Goal: Information Seeking & Learning: Learn about a topic

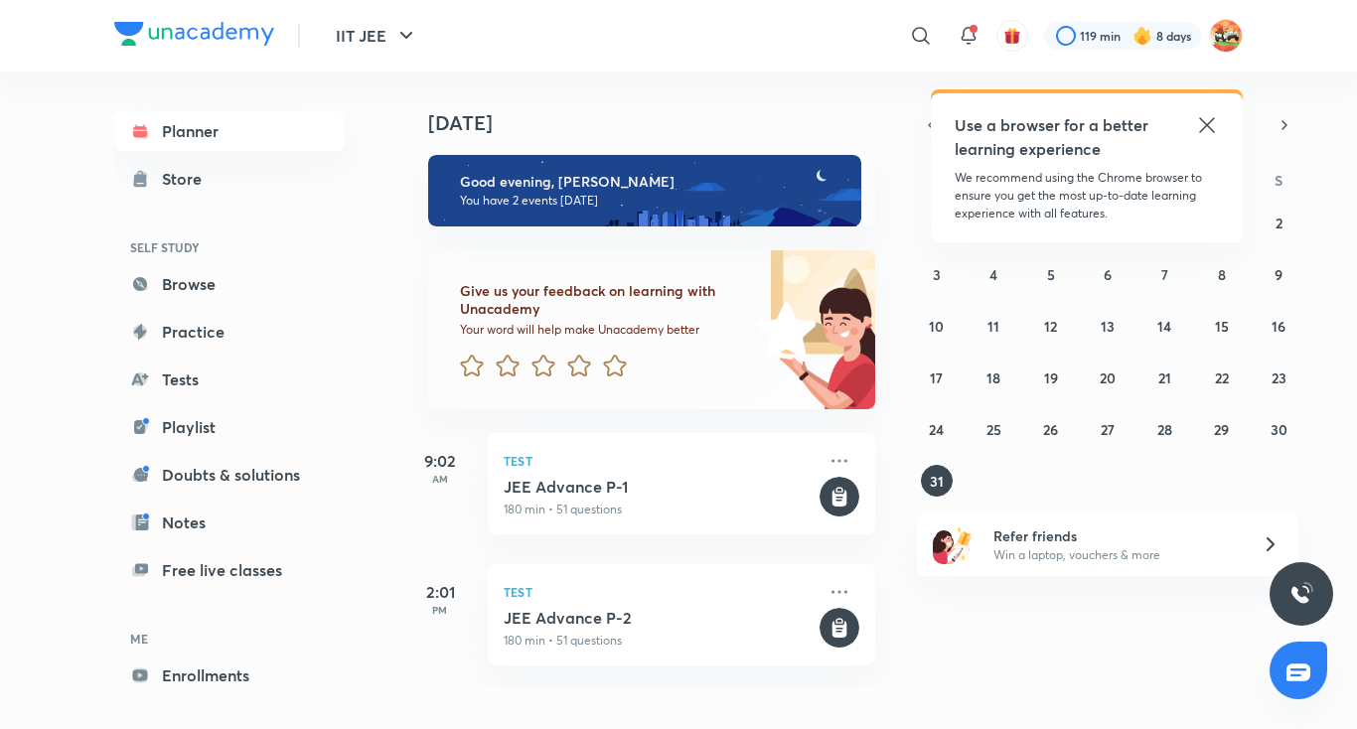
click at [729, 183] on h6 "Good evening, [PERSON_NAME]" at bounding box center [651, 182] width 383 height 18
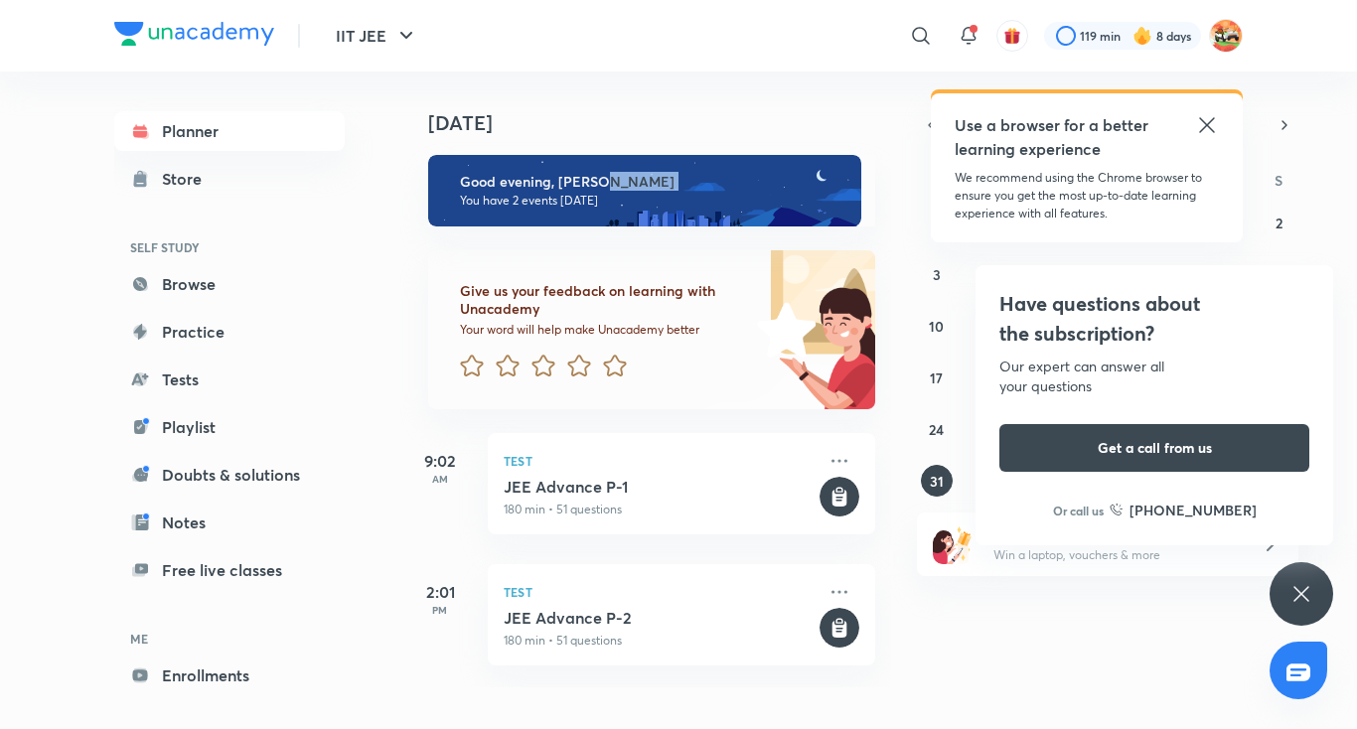
drag, startPoint x: 729, startPoint y: 183, endPoint x: 461, endPoint y: 198, distance: 268.6
click at [461, 198] on div "Good evening, Aniket You have 2 events today" at bounding box center [651, 191] width 447 height 72
click at [680, 213] on img at bounding box center [644, 191] width 433 height 72
drag, startPoint x: 680, startPoint y: 213, endPoint x: 669, endPoint y: 426, distance: 213.8
click at [669, 426] on div "Today Good evening, Aniket You have 2 events today Give us your feedback on lea…" at bounding box center [645, 380] width 491 height 616
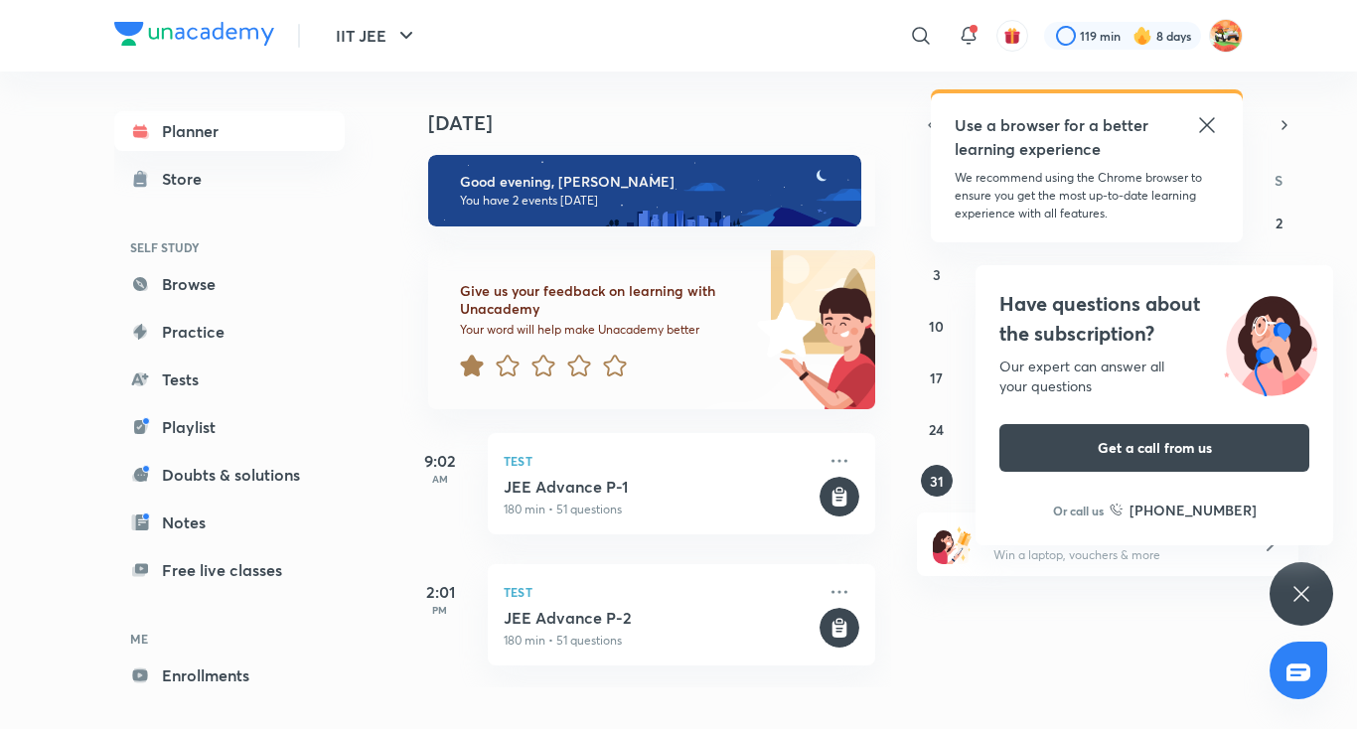
click at [474, 359] on icon at bounding box center [471, 366] width 23 height 22
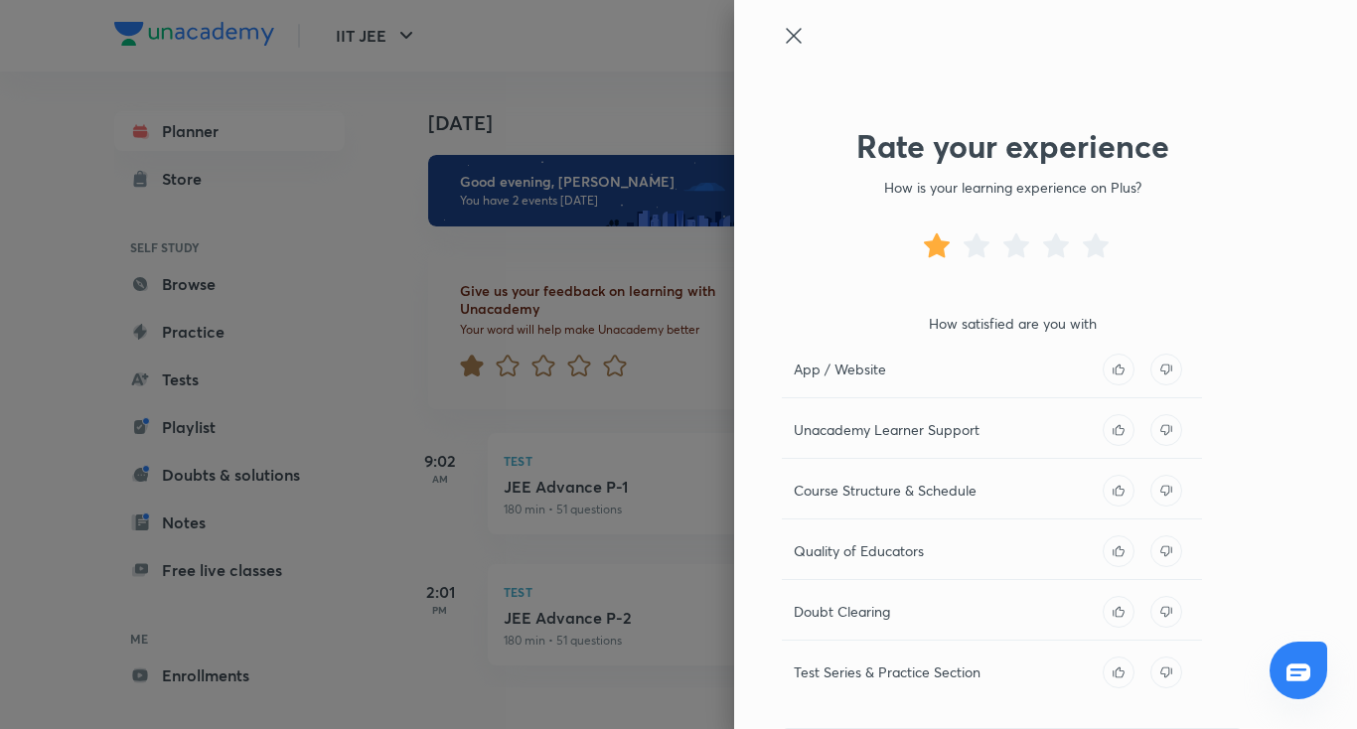
click at [786, 34] on icon at bounding box center [793, 35] width 15 height 15
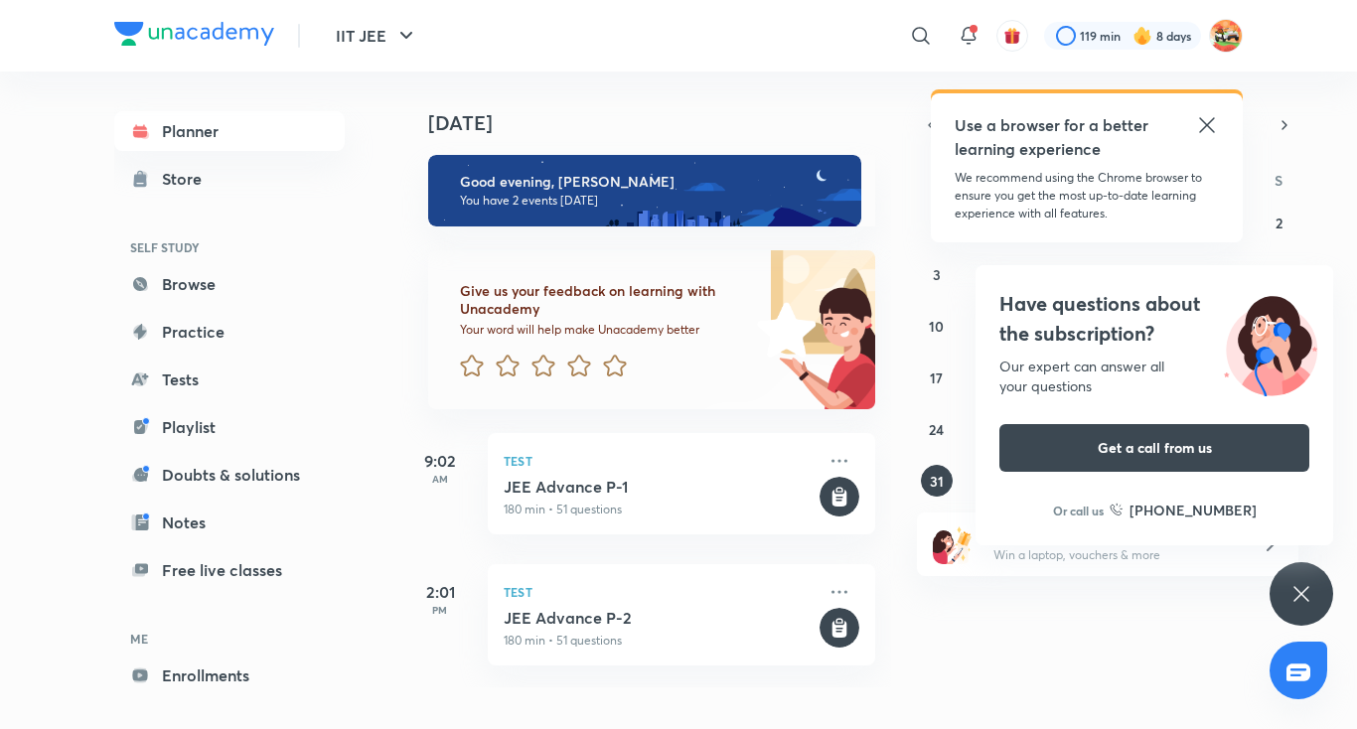
click at [1206, 119] on icon at bounding box center [1207, 125] width 24 height 24
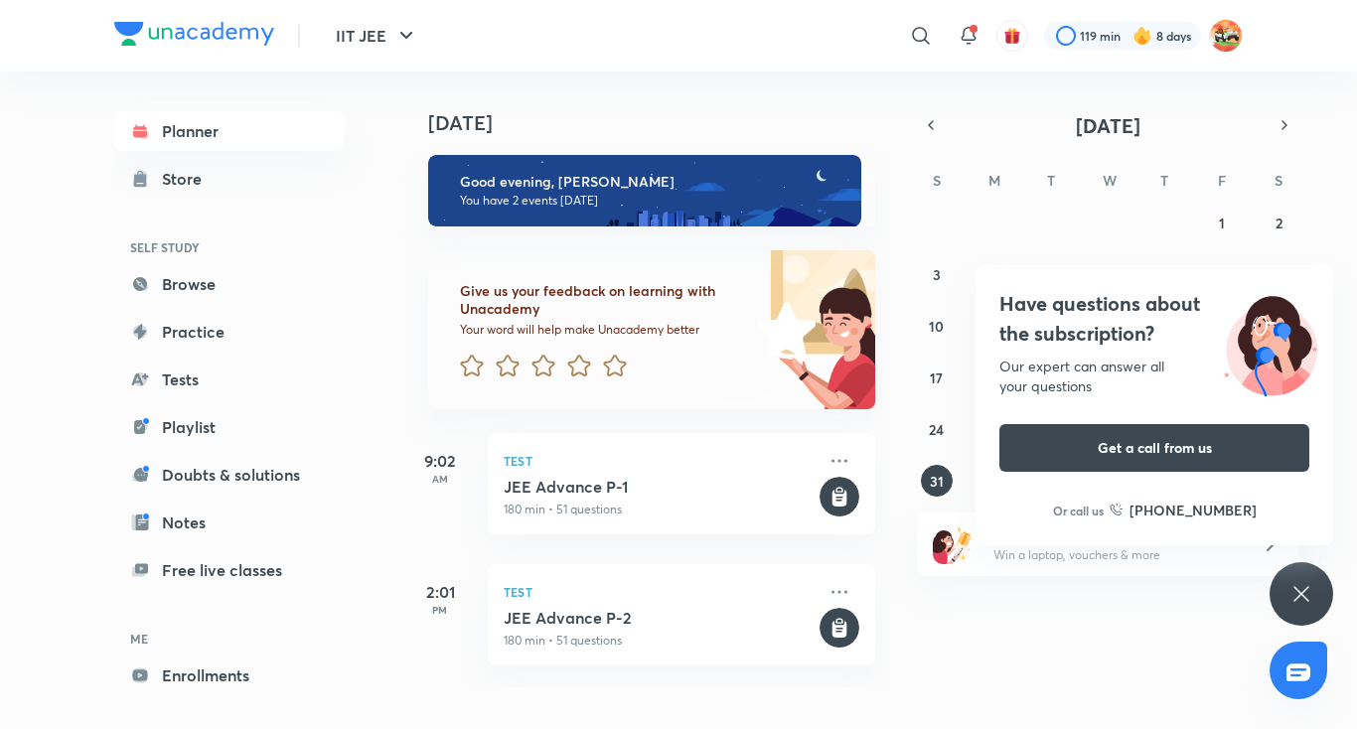
click at [1292, 598] on icon at bounding box center [1301, 594] width 24 height 24
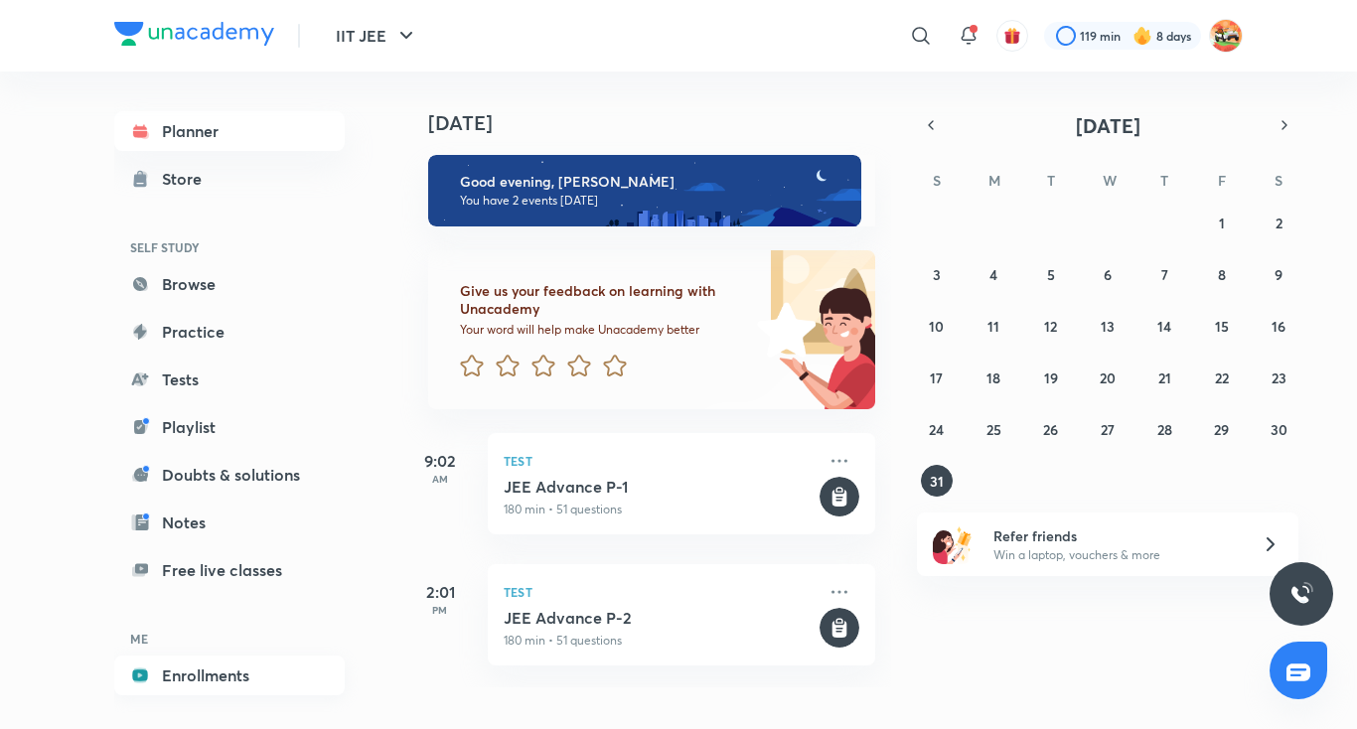
click at [219, 676] on link "Enrollments" at bounding box center [229, 675] width 230 height 40
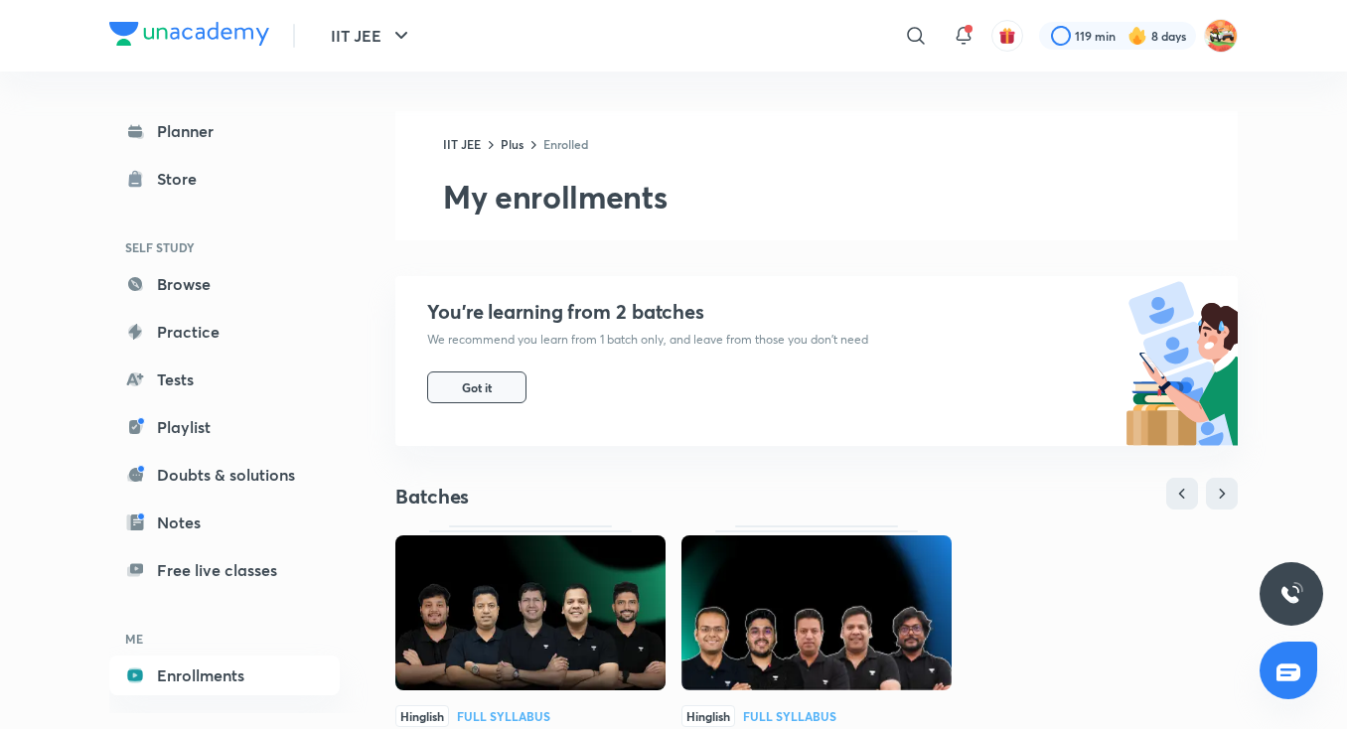
click at [462, 378] on button "Got it" at bounding box center [476, 387] width 99 height 32
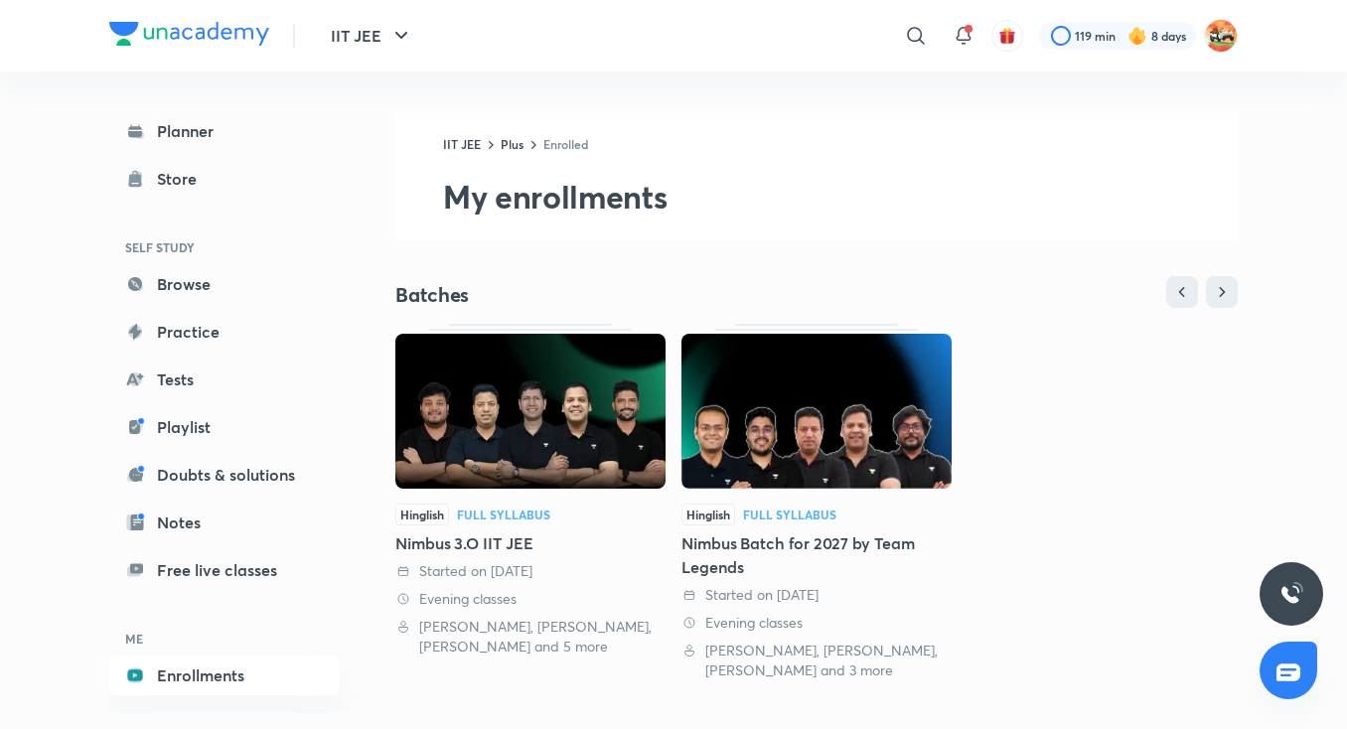
click at [462, 378] on img at bounding box center [530, 411] width 270 height 155
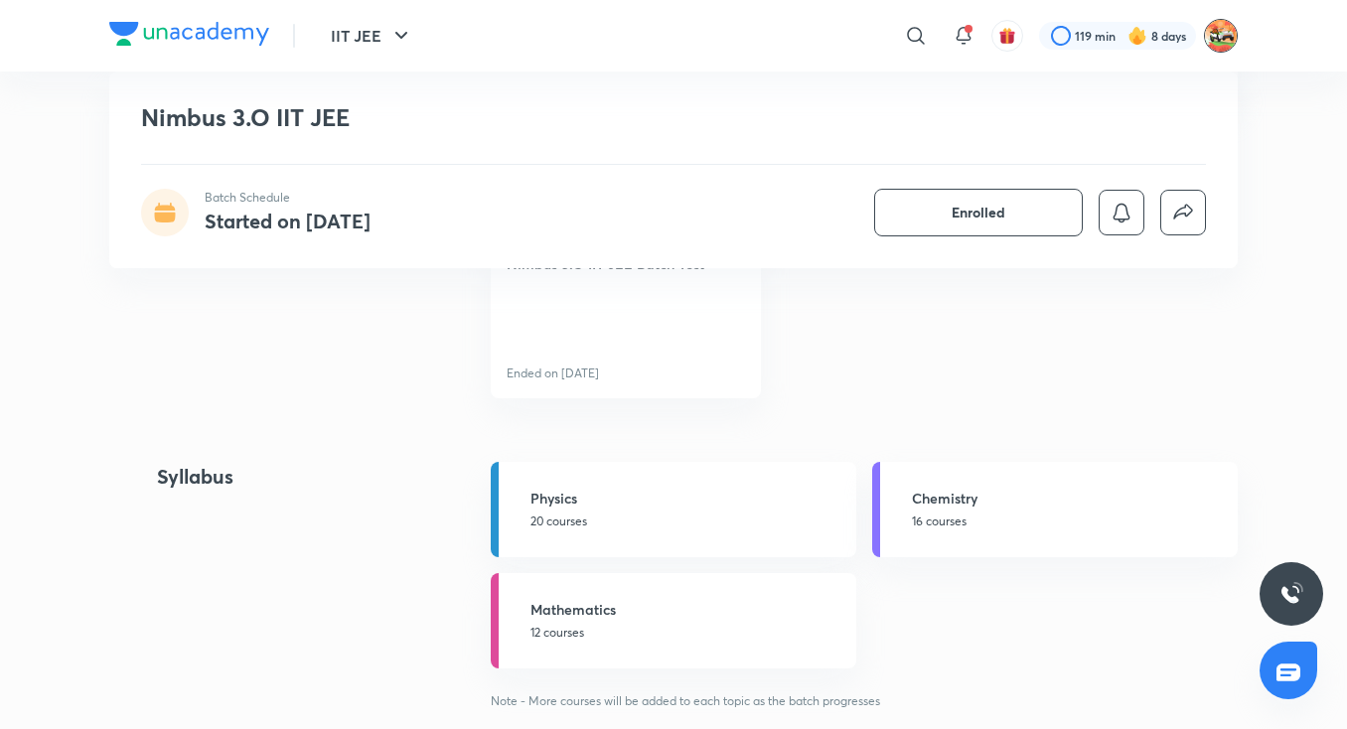
click at [1226, 37] on img at bounding box center [1221, 36] width 34 height 34
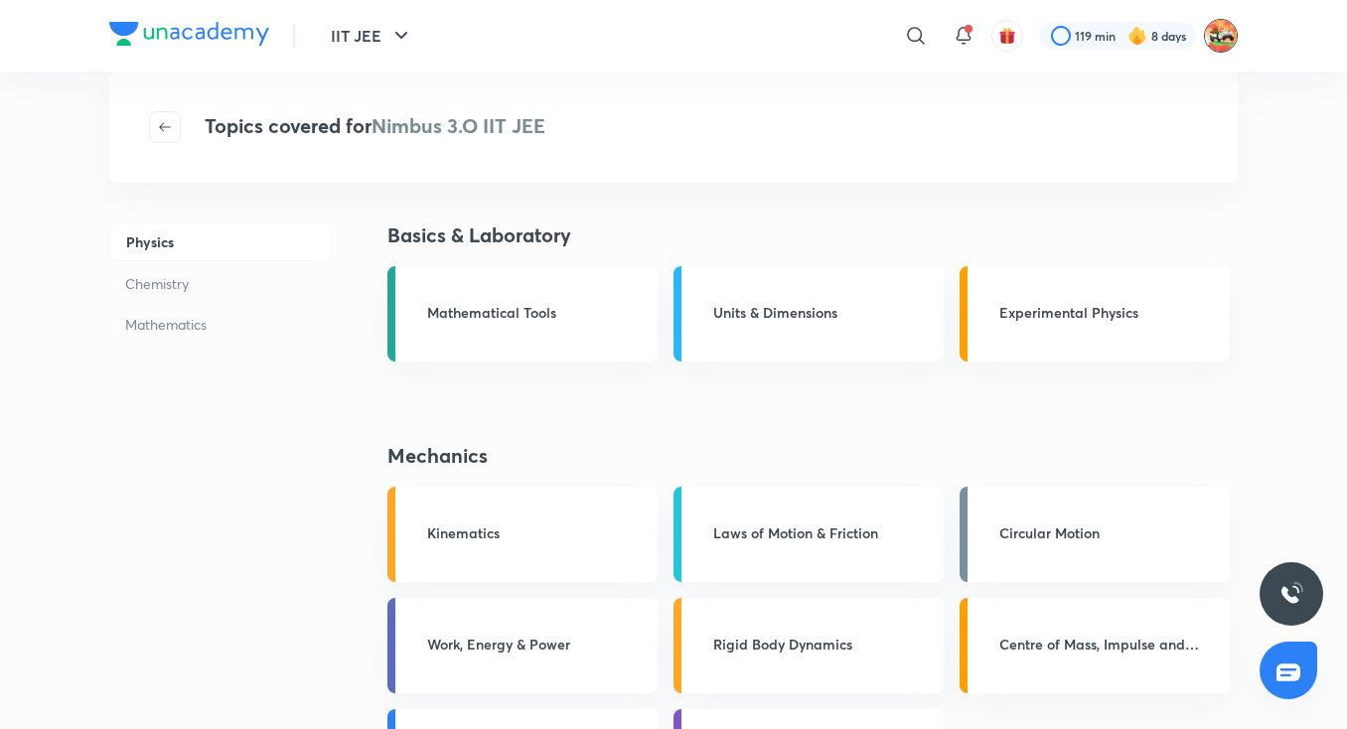
click at [1231, 38] on img at bounding box center [1221, 36] width 34 height 34
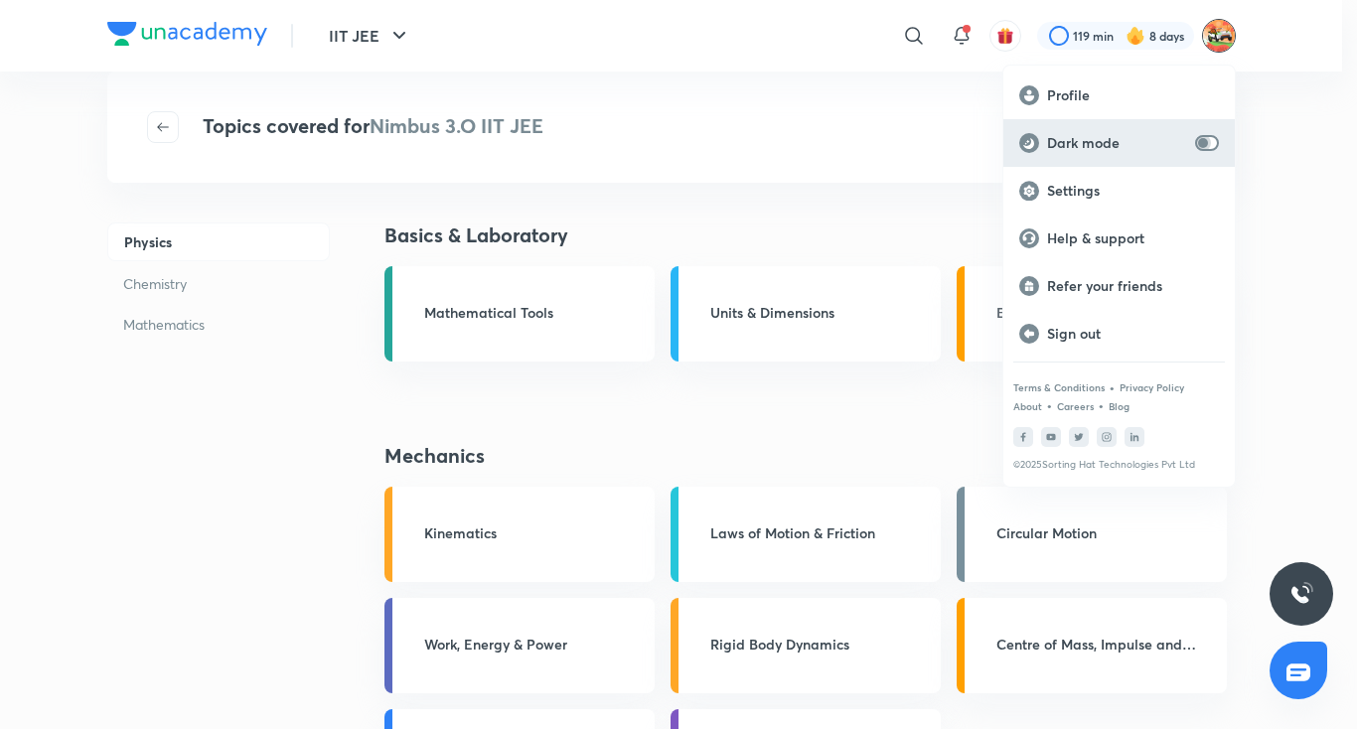
click at [1205, 149] on input "checkbox" at bounding box center [1203, 143] width 48 height 16
checkbox input "true"
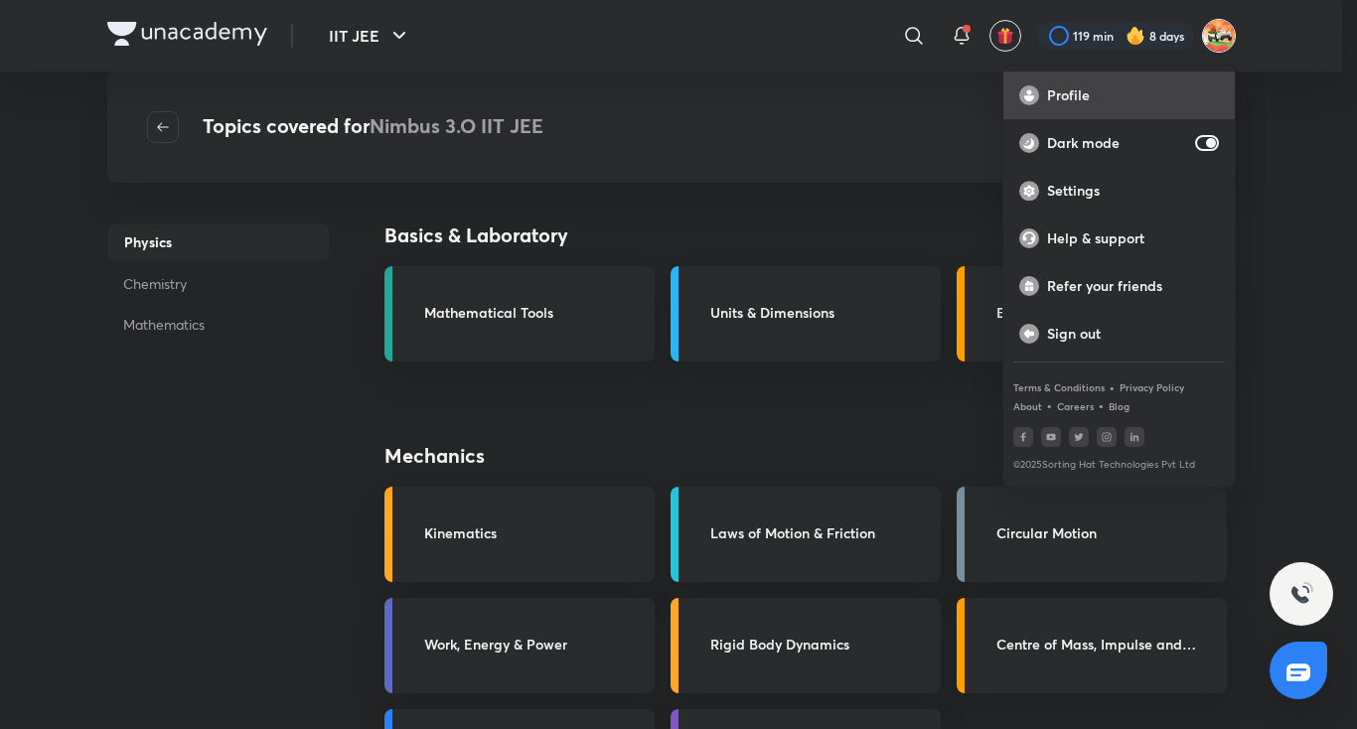
click at [1067, 95] on p "Profile" at bounding box center [1133, 95] width 172 height 18
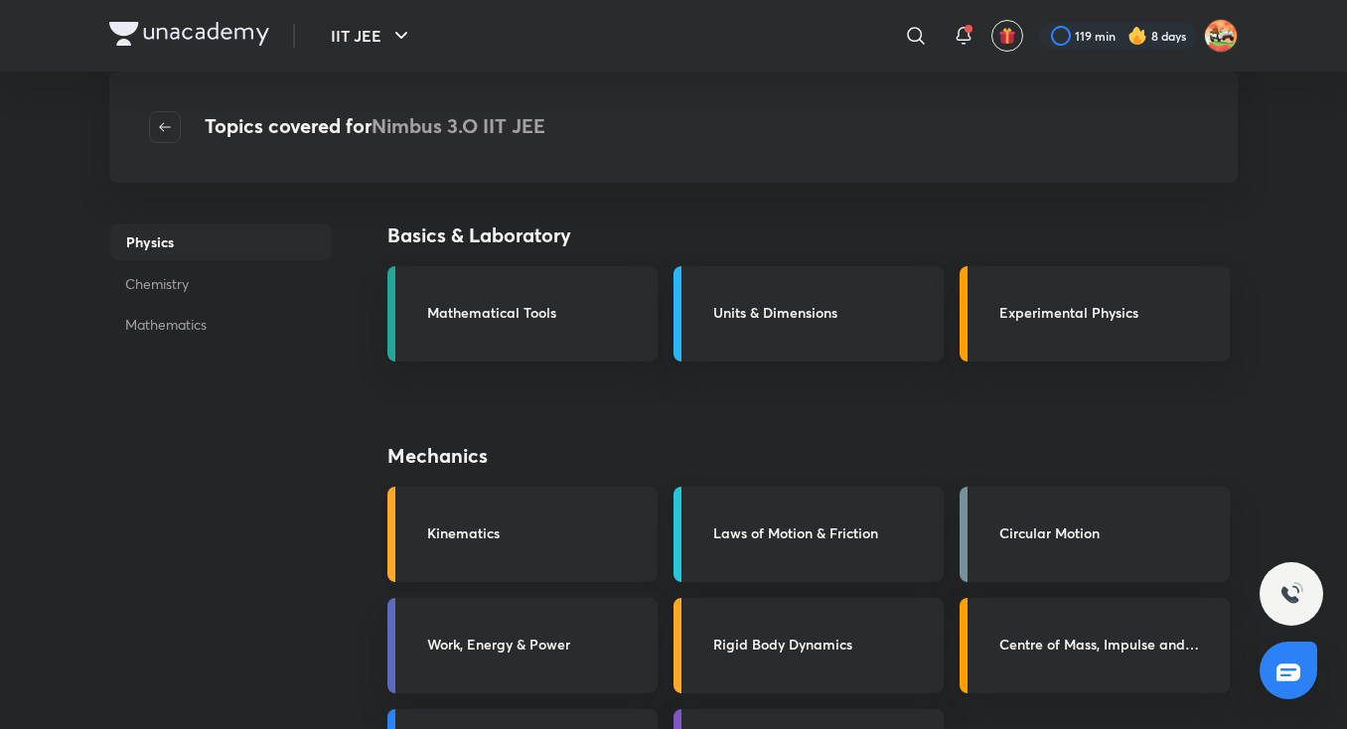
click at [486, 528] on h3 "Kinematics" at bounding box center [536, 532] width 218 height 21
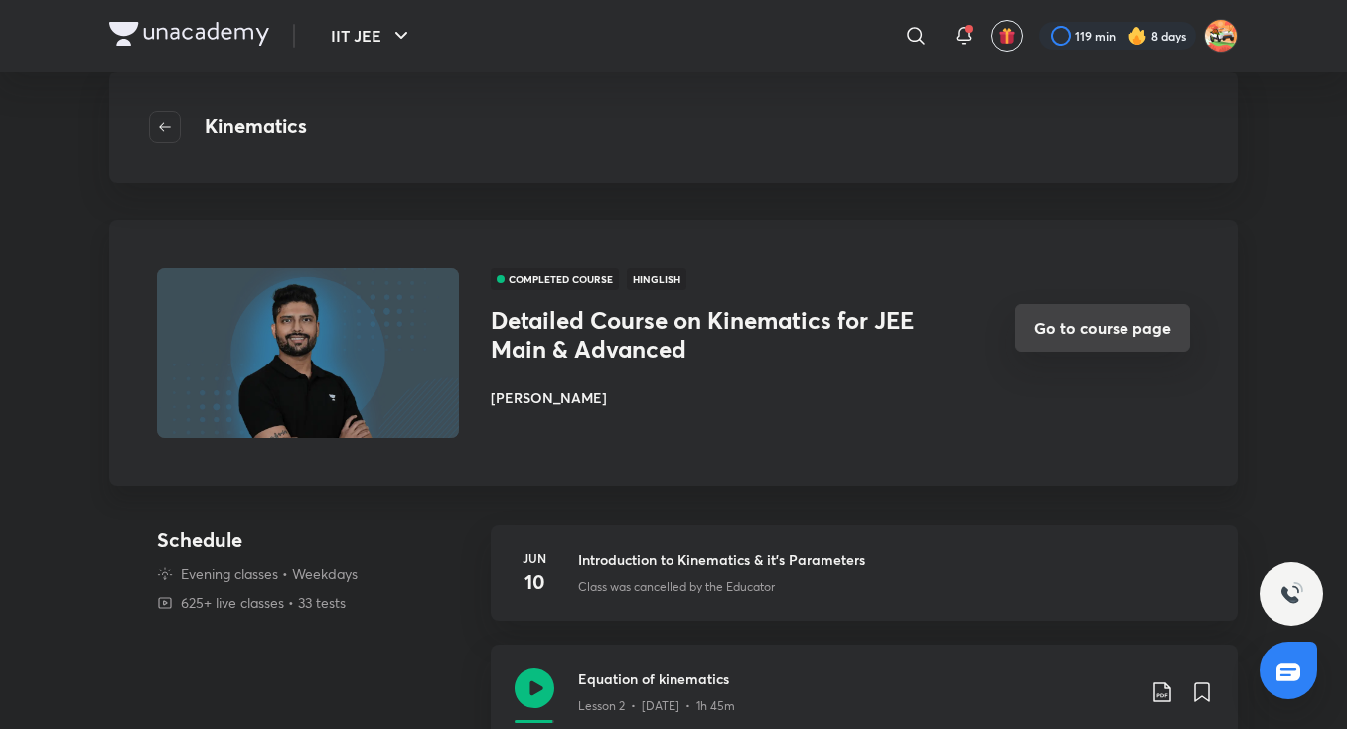
click at [1086, 312] on button "Go to course page" at bounding box center [1102, 328] width 175 height 48
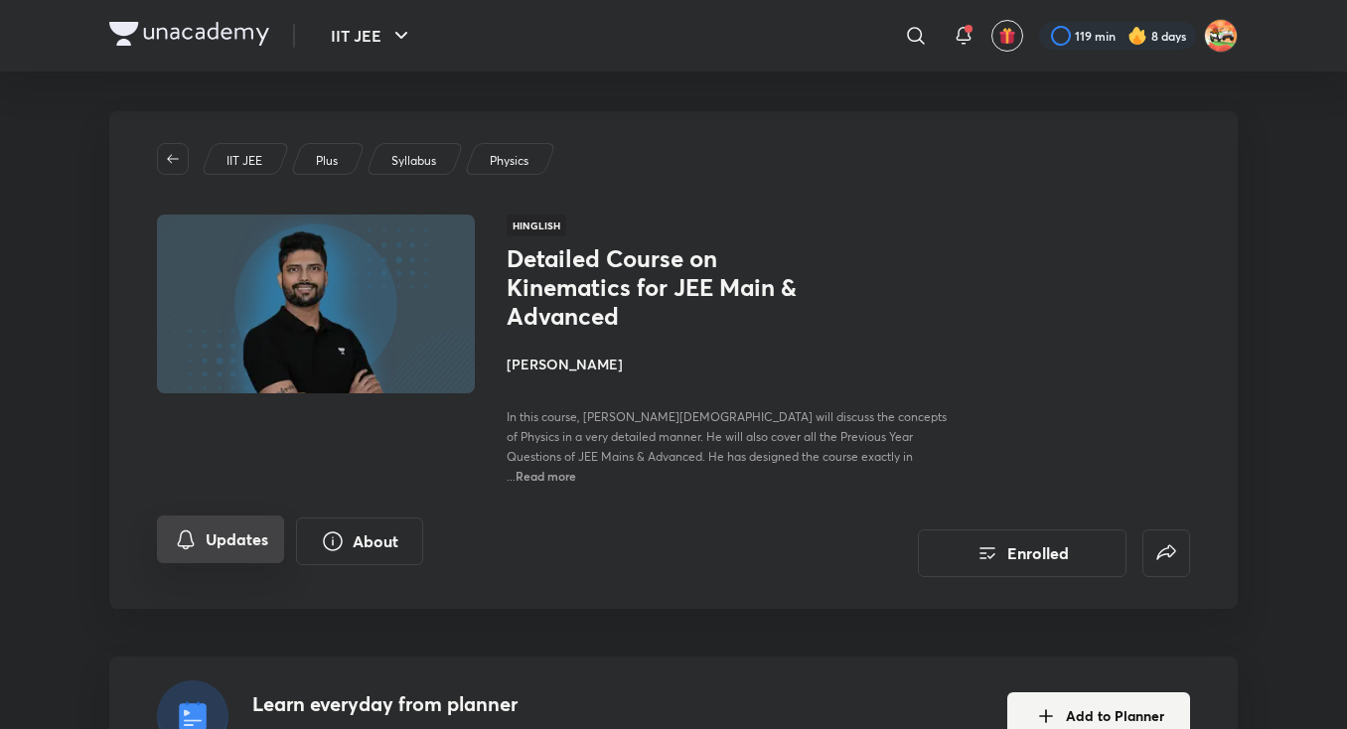
click at [237, 516] on button "Updates" at bounding box center [220, 539] width 127 height 48
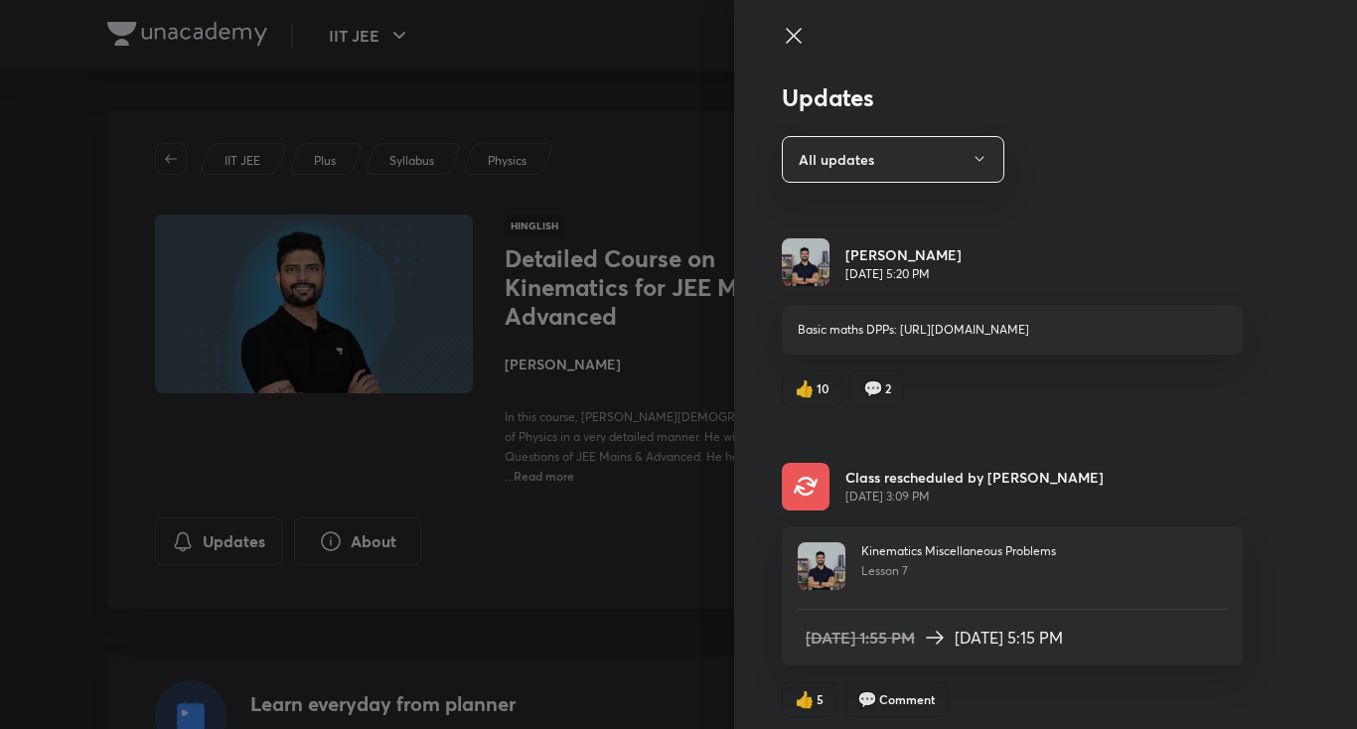
click at [817, 339] on p "Basic maths DPPs: [URL][DOMAIN_NAME]" at bounding box center [1012, 330] width 429 height 18
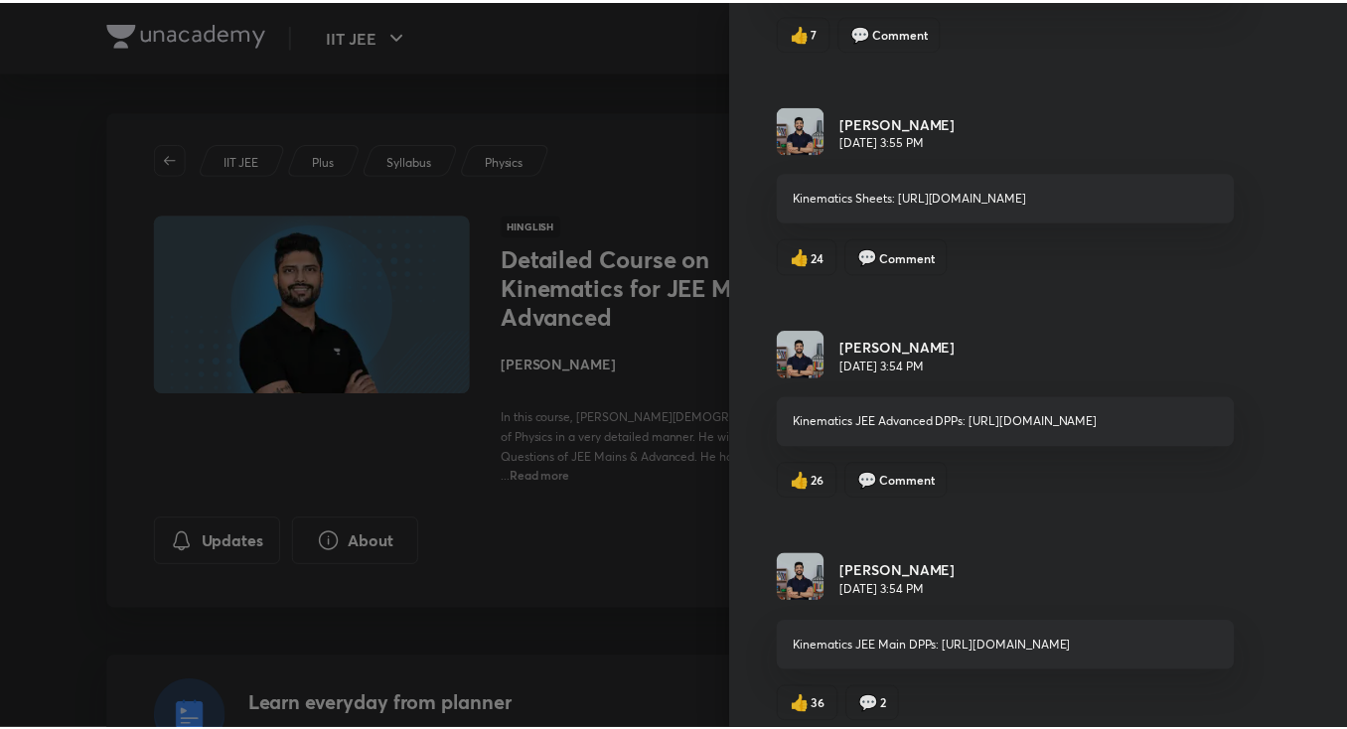
scroll to position [1449, 0]
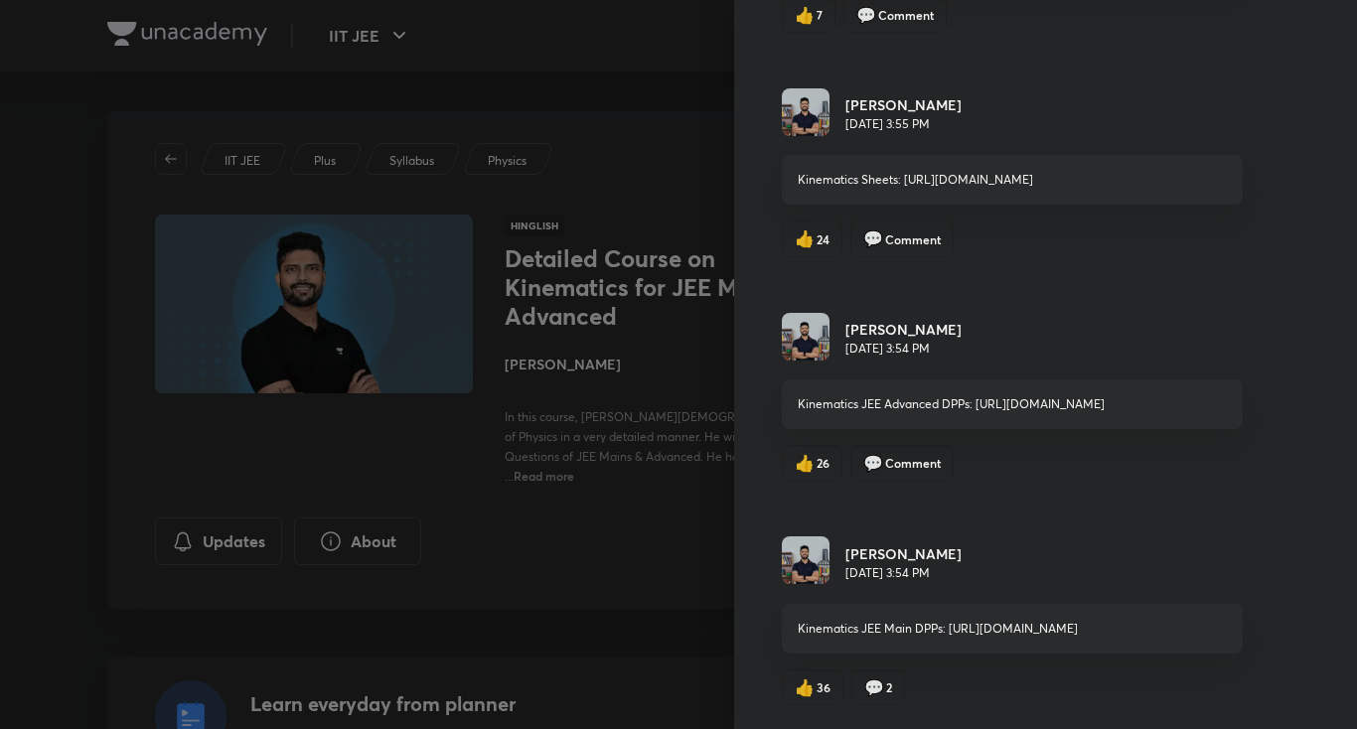
drag, startPoint x: 850, startPoint y: 608, endPoint x: 861, endPoint y: 628, distance: 22.7
click at [861, 628] on p "Kinematics JEE Main DPPs: [URL][DOMAIN_NAME]" at bounding box center [1012, 629] width 429 height 18
drag, startPoint x: 861, startPoint y: 628, endPoint x: 778, endPoint y: 611, distance: 85.1
click at [782, 611] on div "Kinematics JEE Main DPPs: [URL][DOMAIN_NAME]" at bounding box center [1012, 629] width 461 height 50
click at [854, 638] on div "Kinematics JEE Main DPPs: [URL][DOMAIN_NAME]" at bounding box center [1012, 629] width 461 height 50
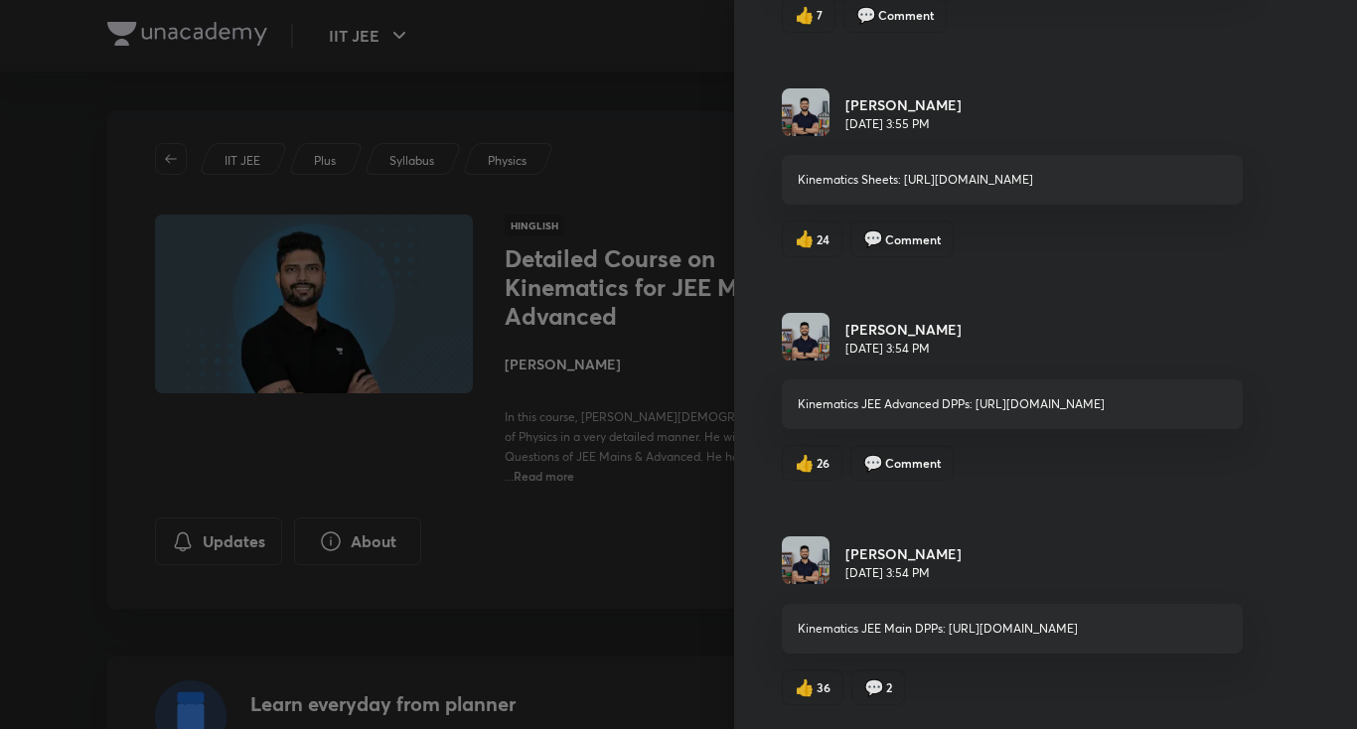
drag, startPoint x: 780, startPoint y: 608, endPoint x: 866, endPoint y: 634, distance: 90.2
click at [866, 634] on div "Kinematics JEE Main DPPs: [URL][DOMAIN_NAME]" at bounding box center [1012, 629] width 461 height 50
copy p "[URL][DOMAIN_NAME]"
click at [662, 479] on div at bounding box center [678, 364] width 1357 height 729
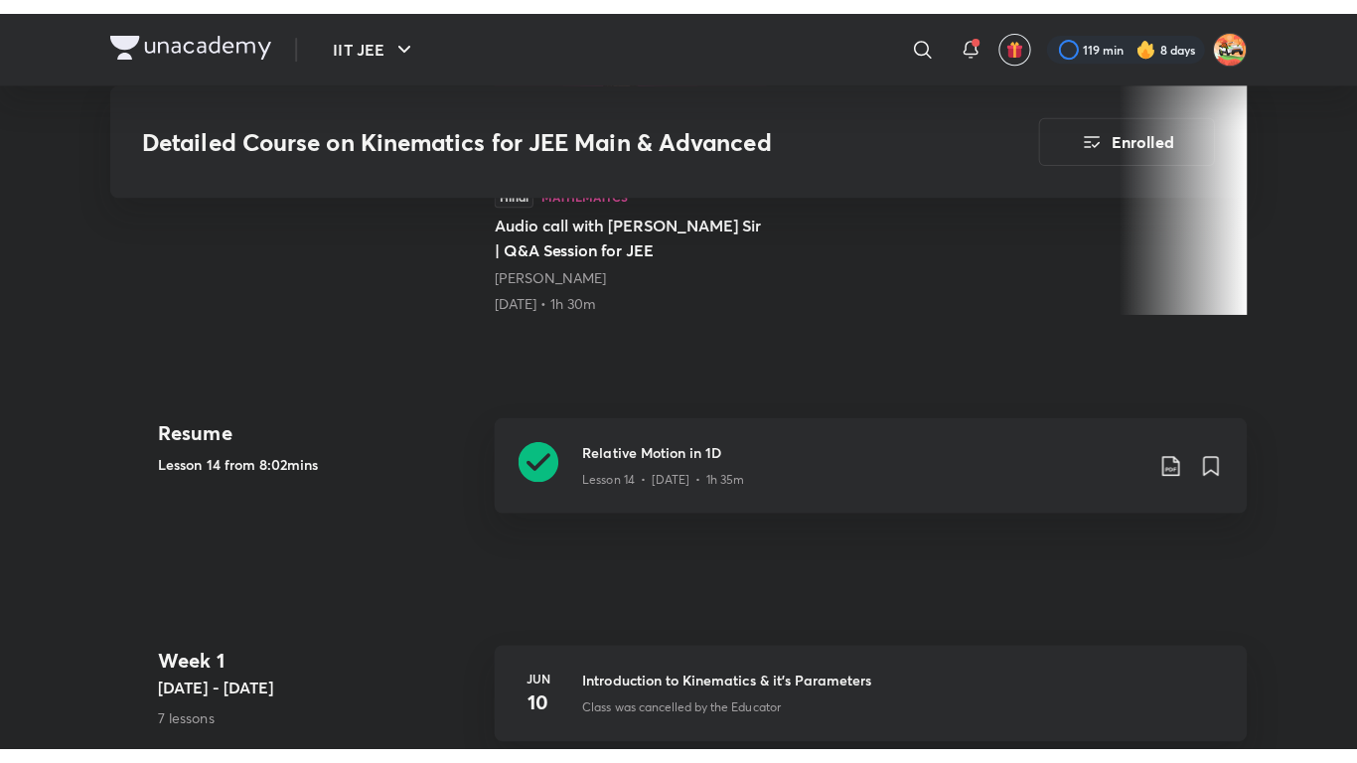
scroll to position [789, 0]
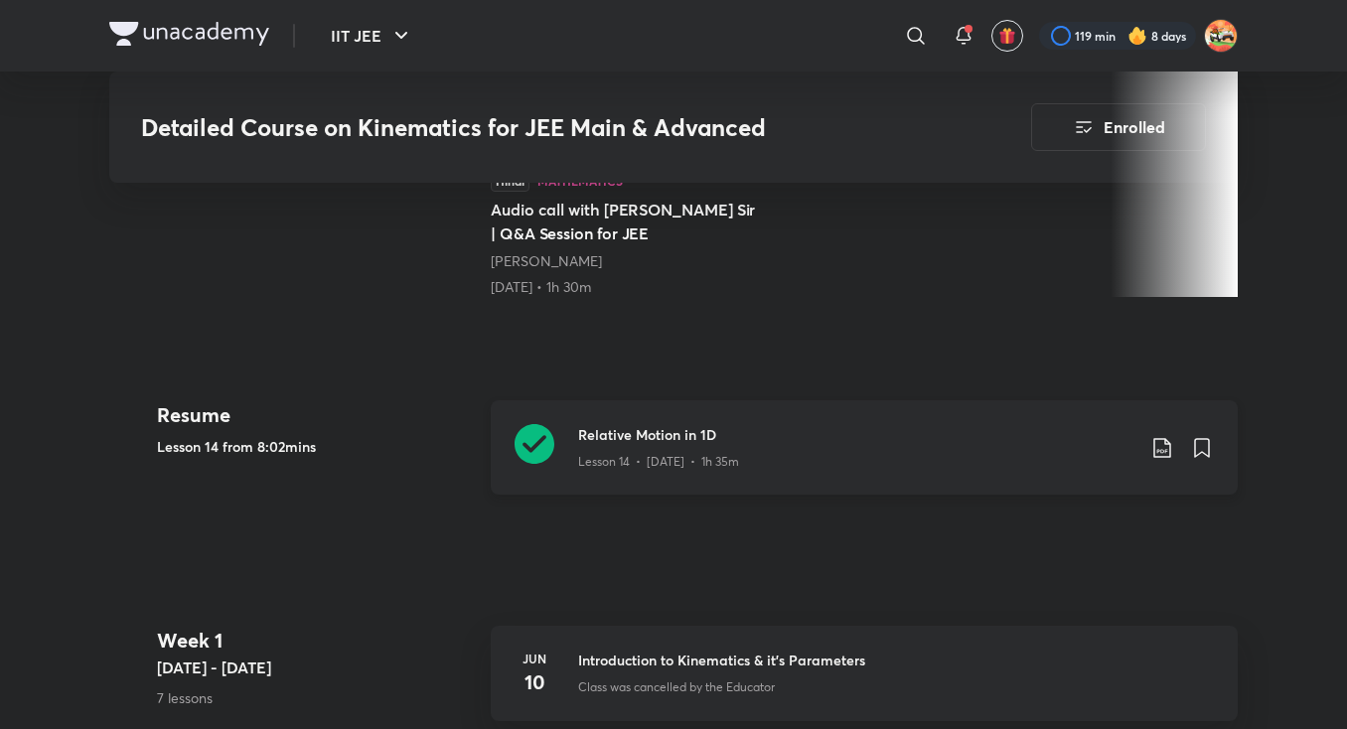
click at [679, 424] on h3 "Relative Motion in 1D" at bounding box center [856, 434] width 556 height 21
